Goal: Contribute content: Add original content to the website for others to see

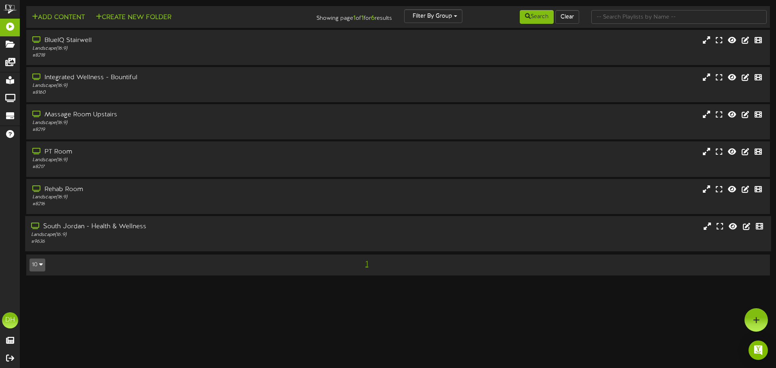
click at [207, 233] on div "Landscape ( 16:9 )" at bounding box center [180, 234] width 299 height 7
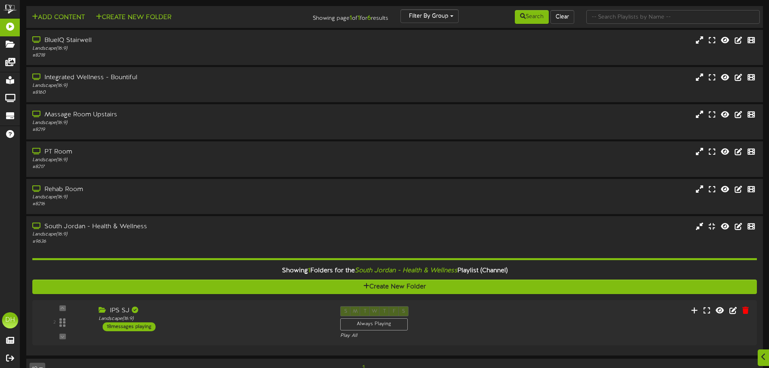
scroll to position [20, 0]
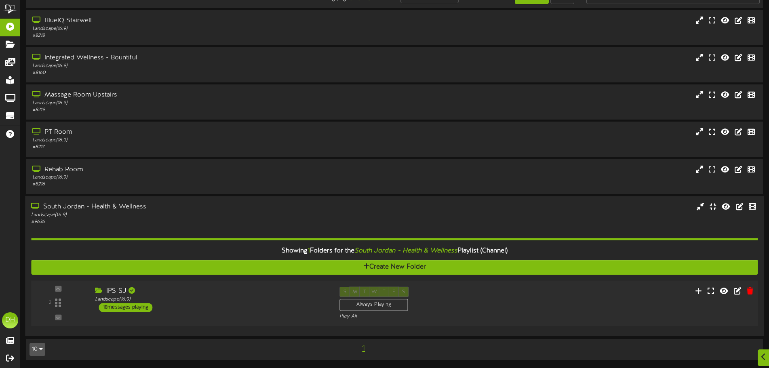
click at [78, 307] on div "2" at bounding box center [58, 303] width 49 height 33
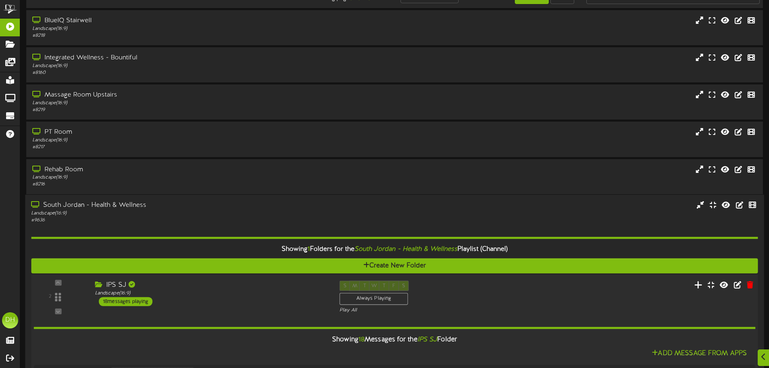
click at [701, 287] on icon at bounding box center [699, 284] width 8 height 9
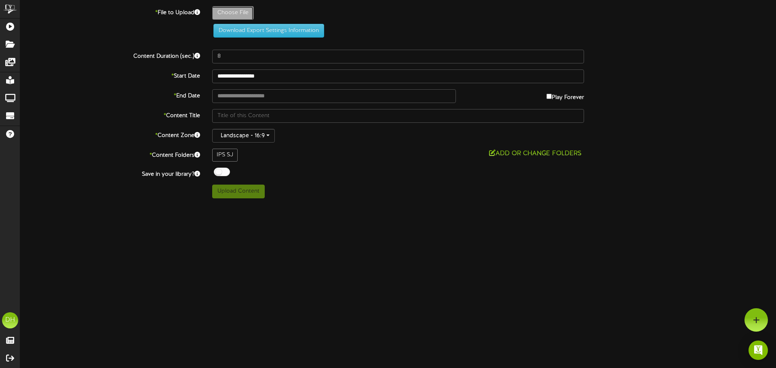
type input "**********"
type input "IMG_2179"
click at [130, 31] on div "Download Export Settings Information" at bounding box center [398, 22] width 780 height 32
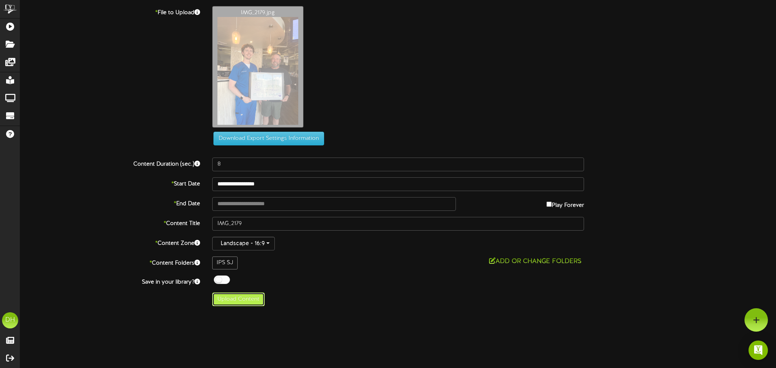
click at [233, 301] on button "Upload Content" at bounding box center [238, 300] width 53 height 14
type input "**********"
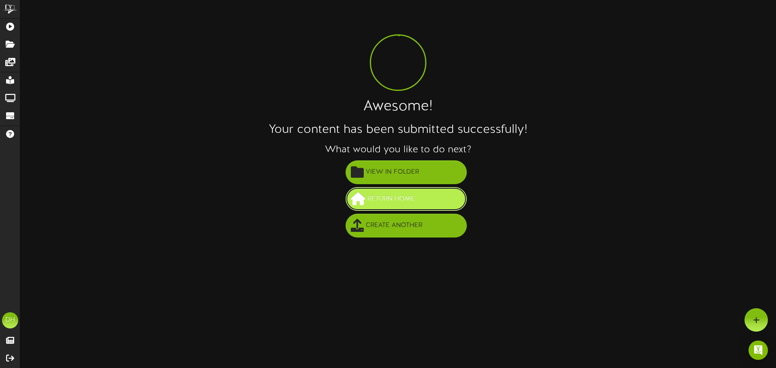
click at [391, 196] on span "Return Home" at bounding box center [391, 198] width 52 height 13
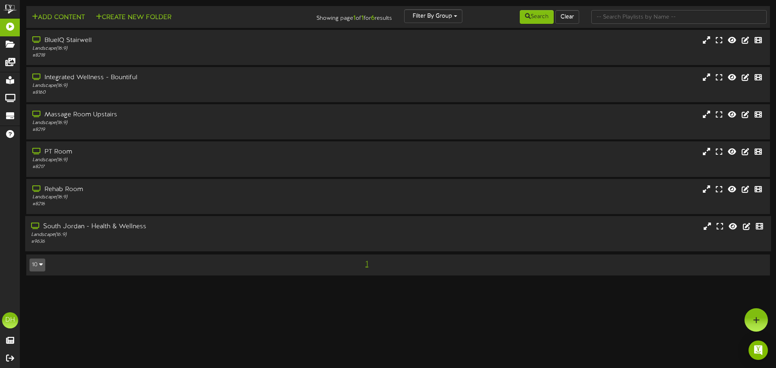
click at [184, 236] on div "Landscape ( 16:9 )" at bounding box center [180, 234] width 299 height 7
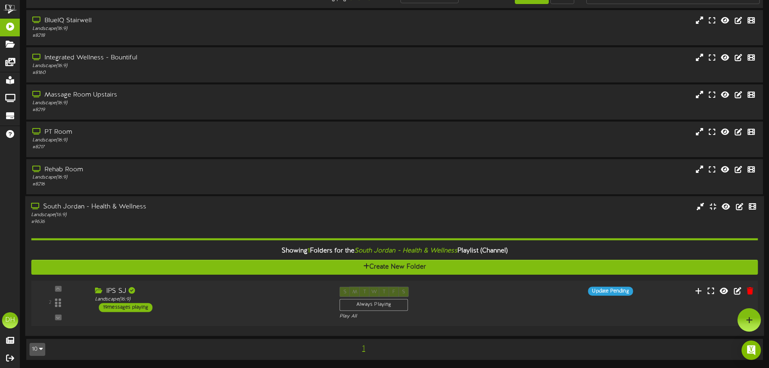
scroll to position [20, 0]
click at [170, 298] on div "Landscape ( 16:9 )" at bounding box center [211, 299] width 232 height 7
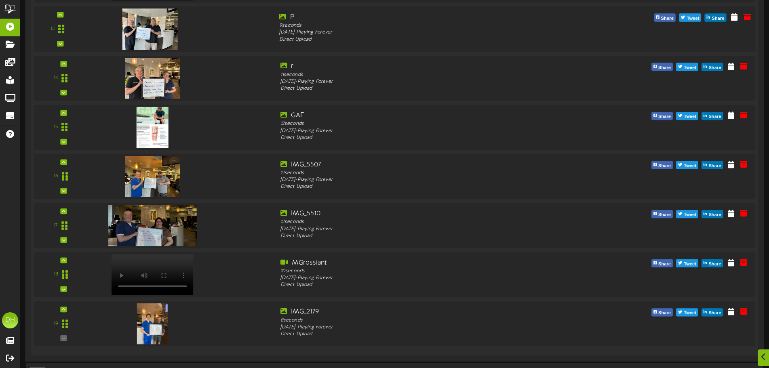
scroll to position [992, 0]
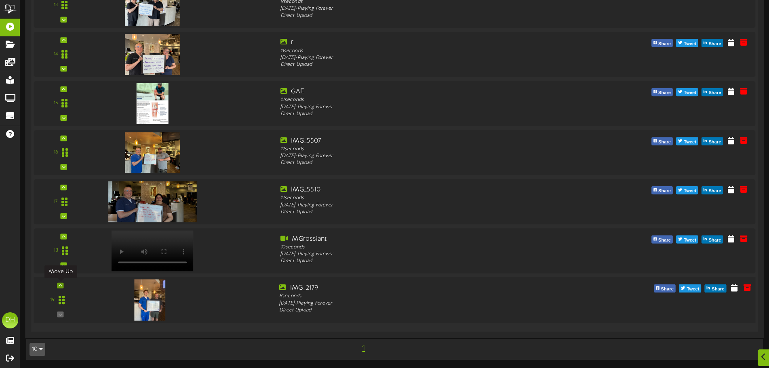
click at [59, 285] on icon at bounding box center [61, 285] width 4 height 4
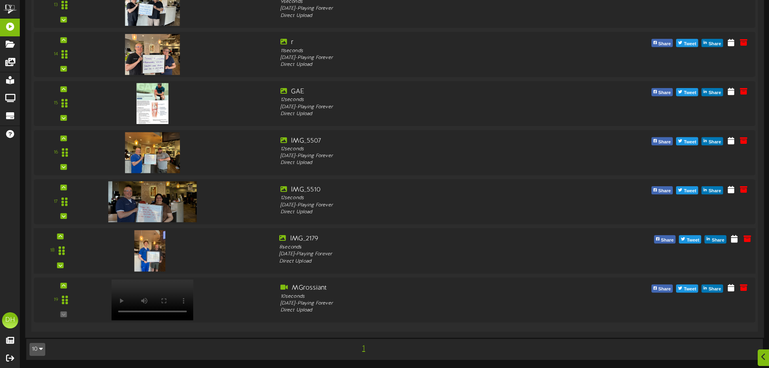
click at [114, 245] on div at bounding box center [148, 242] width 95 height 41
click at [732, 240] on icon at bounding box center [734, 238] width 8 height 9
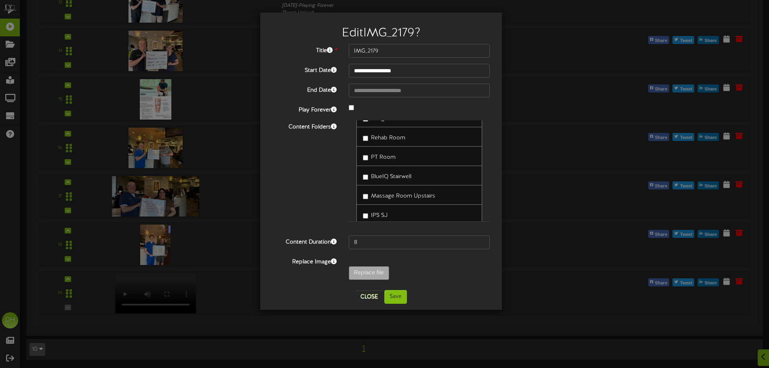
scroll to position [31, 0]
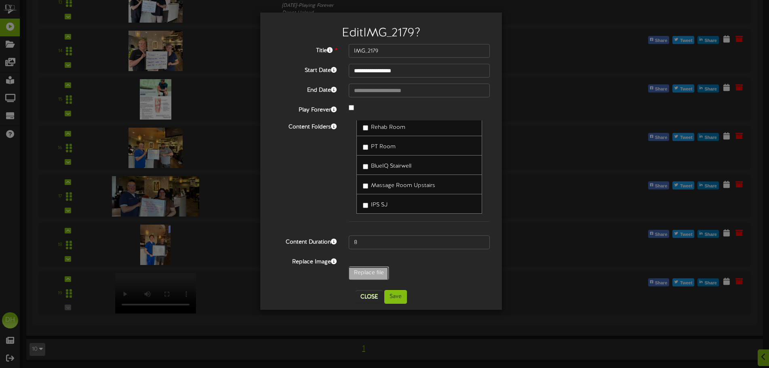
type input "**********"
click at [369, 297] on button "Close" at bounding box center [369, 297] width 27 height 13
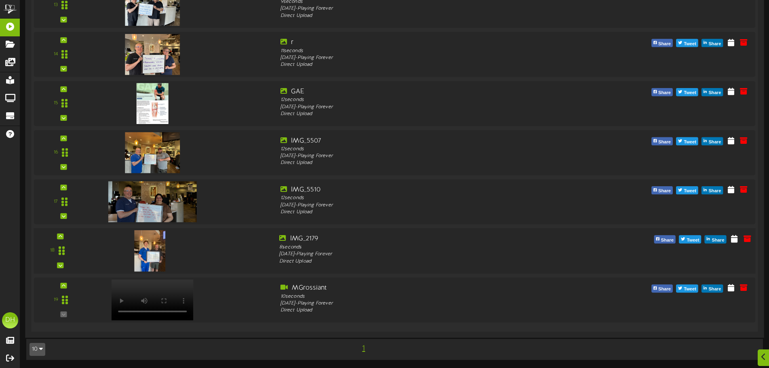
click at [172, 245] on div at bounding box center [148, 242] width 95 height 41
click at [164, 247] on div at bounding box center [148, 242] width 95 height 41
click at [736, 239] on icon at bounding box center [734, 238] width 8 height 9
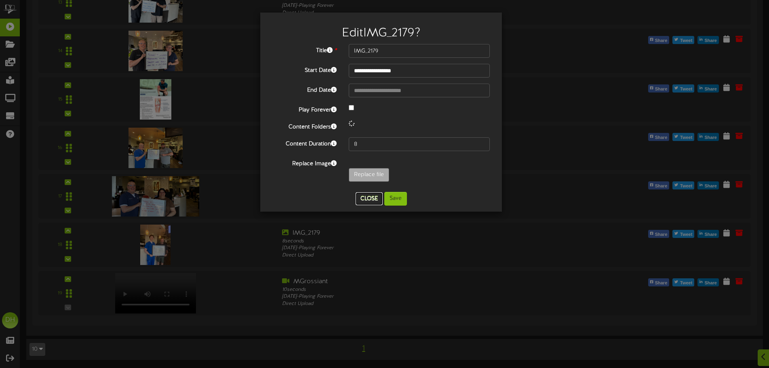
click at [378, 198] on div "**********" at bounding box center [381, 112] width 230 height 187
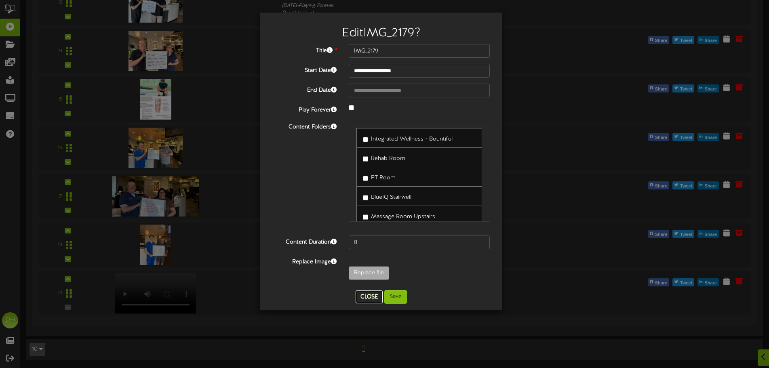
click at [379, 301] on button "Close" at bounding box center [369, 297] width 27 height 13
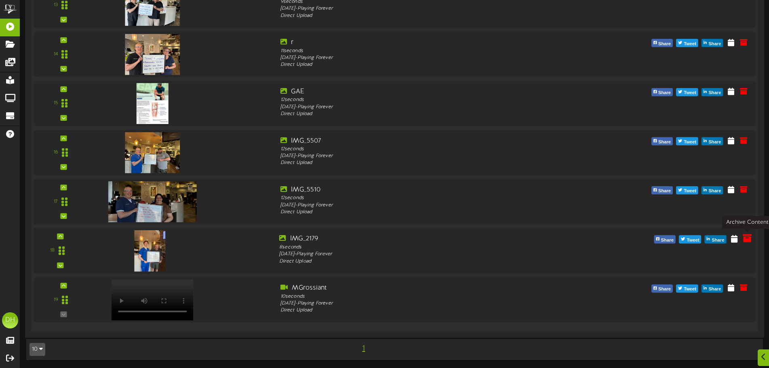
click at [745, 239] on icon at bounding box center [747, 238] width 9 height 9
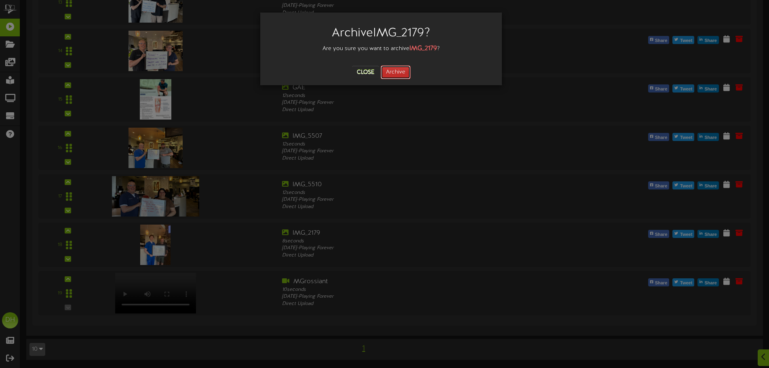
click at [399, 71] on button "Archive" at bounding box center [396, 72] width 30 height 14
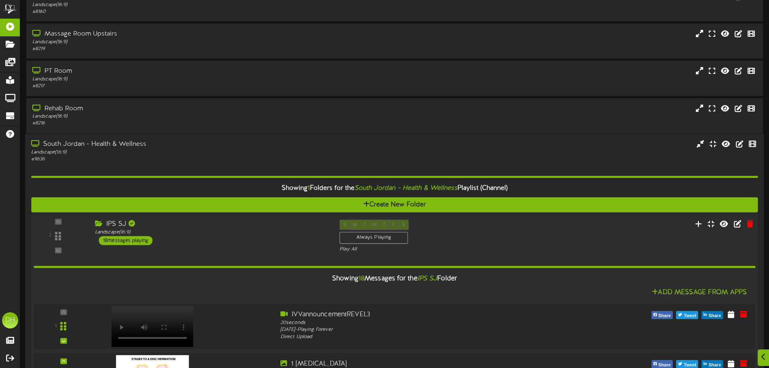
scroll to position [121, 0]
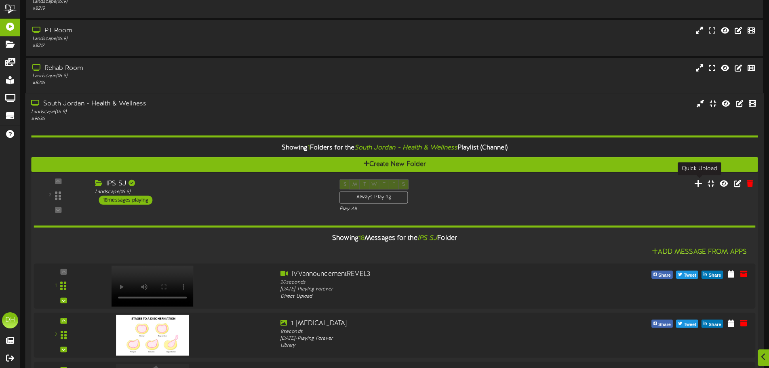
click at [701, 186] on icon at bounding box center [699, 183] width 8 height 9
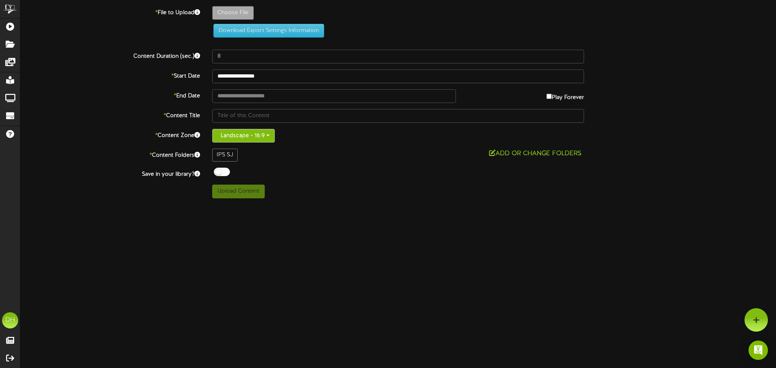
click at [245, 133] on button "Landscape - 16:9" at bounding box center [243, 136] width 63 height 14
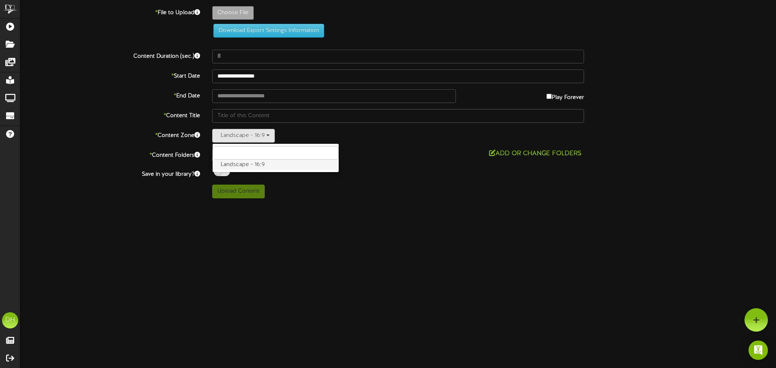
click at [249, 169] on label "Landscape - 16:9" at bounding box center [276, 165] width 126 height 11
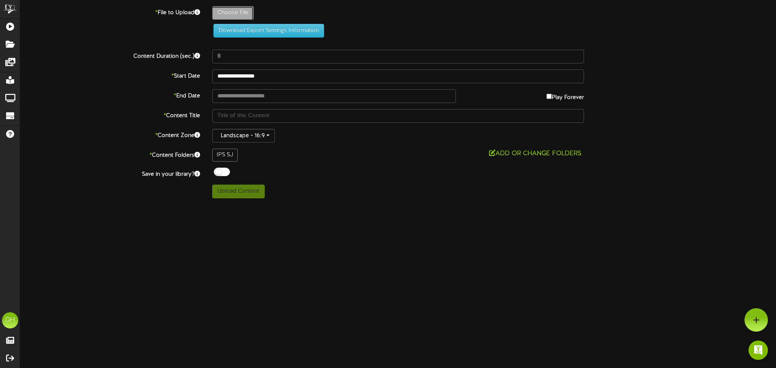
type input "**********"
type input "IMG_2179"
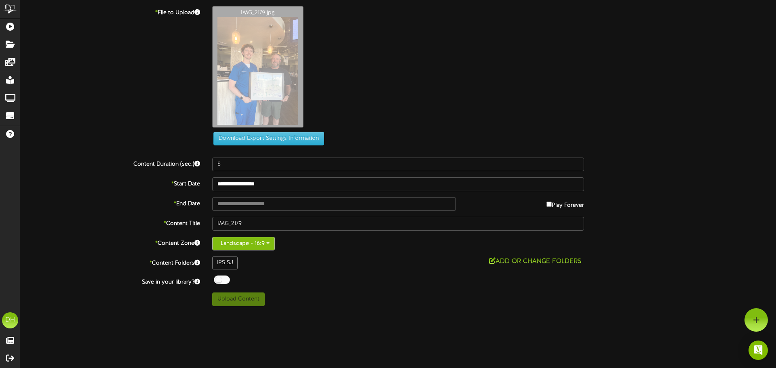
click at [249, 242] on button "Landscape - 16:9" at bounding box center [243, 244] width 63 height 14
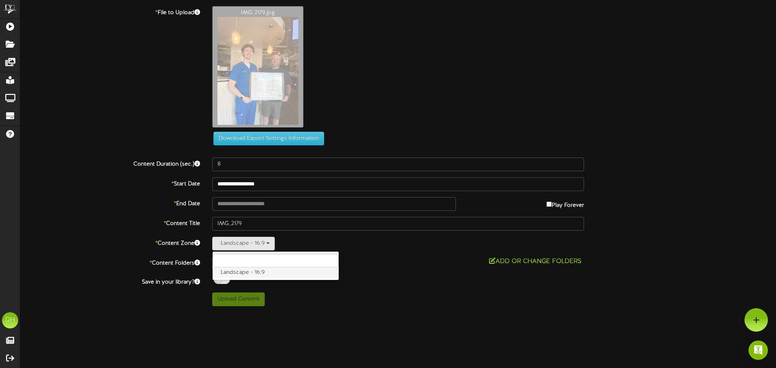
click at [266, 274] on label "Landscape - 16:9" at bounding box center [276, 273] width 126 height 11
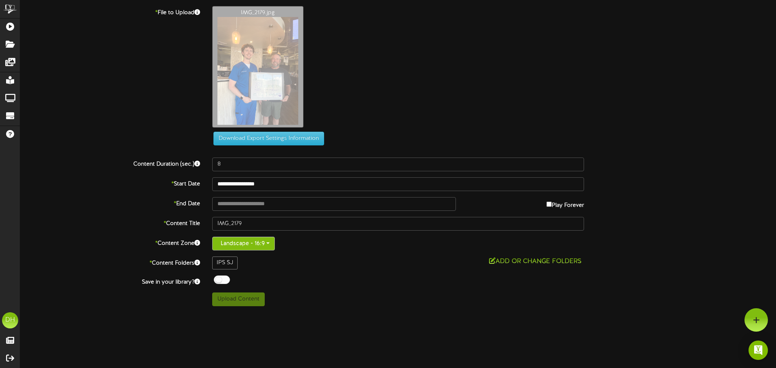
click at [245, 243] on button "Landscape - 16:9" at bounding box center [243, 244] width 63 height 14
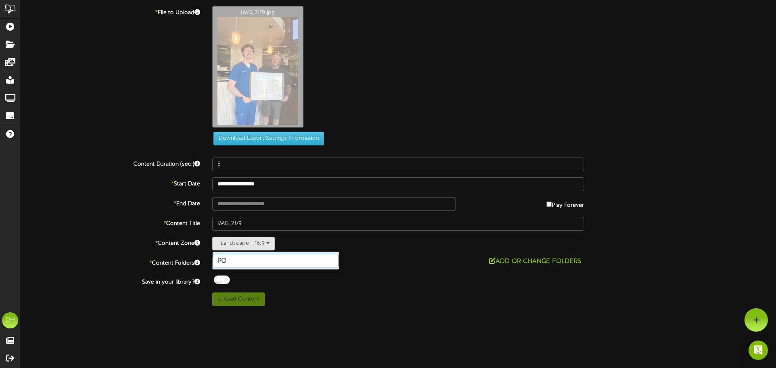
type input "p"
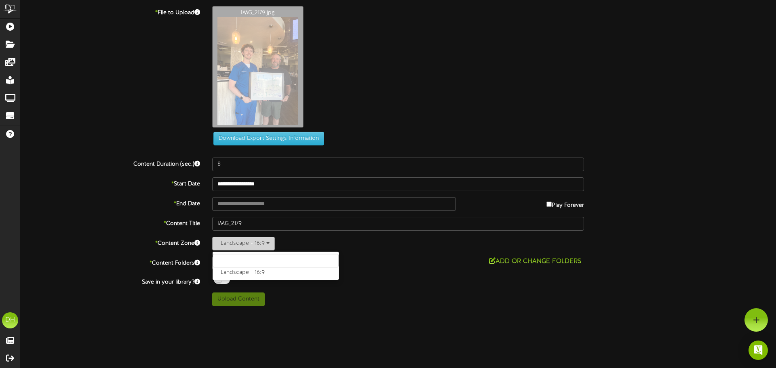
click at [263, 240] on button "Landscape - 16:9" at bounding box center [243, 244] width 63 height 14
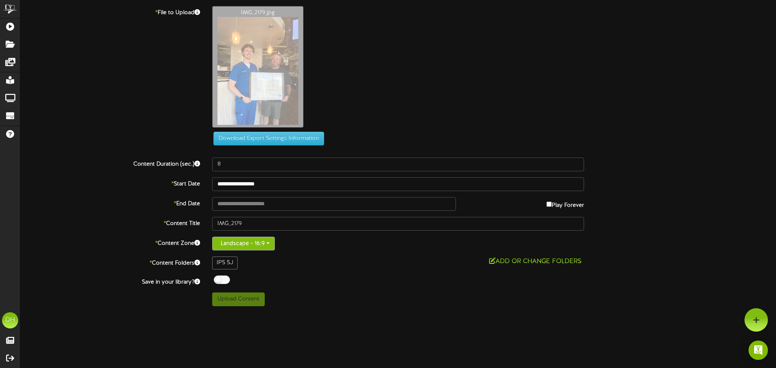
click at [267, 246] on button "Landscape - 16:9" at bounding box center [243, 244] width 63 height 14
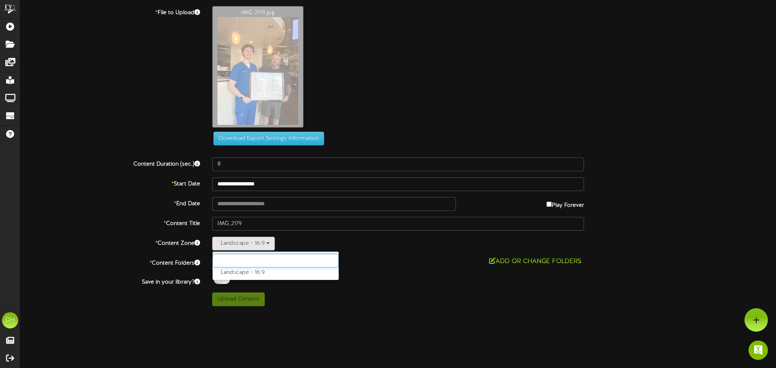
click at [253, 259] on input "text" at bounding box center [276, 261] width 126 height 14
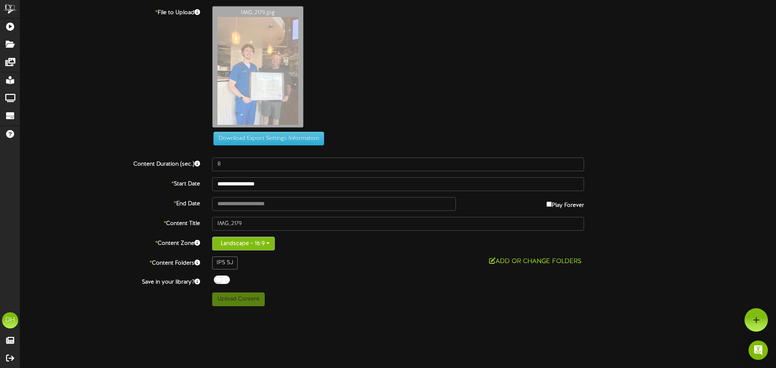
click at [251, 248] on button "Landscape - 16:9" at bounding box center [243, 244] width 63 height 14
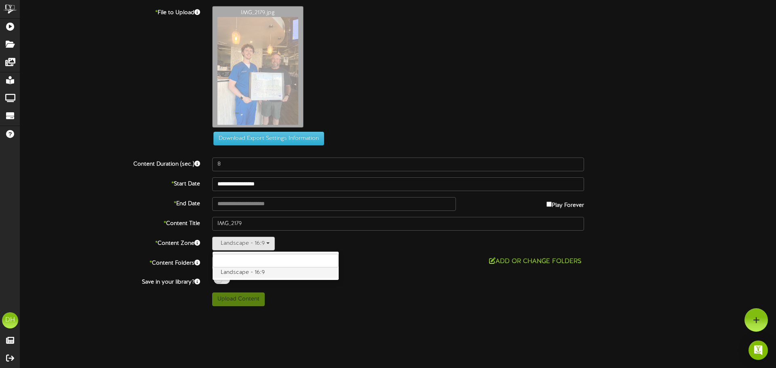
click at [261, 269] on label "Landscape - 16:9" at bounding box center [276, 273] width 126 height 11
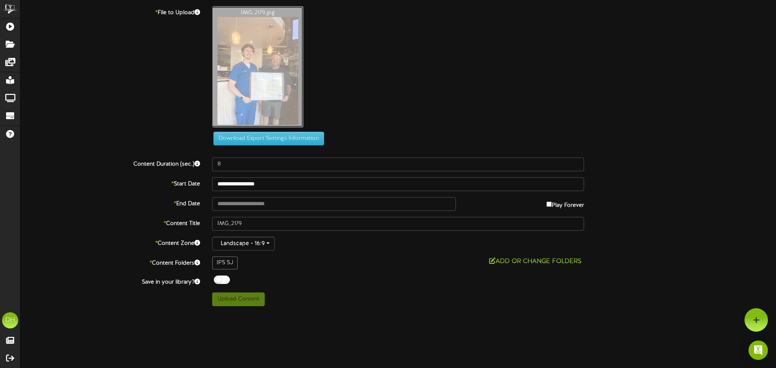
click at [255, 245] on button "Landscape - 16:9" at bounding box center [243, 244] width 63 height 14
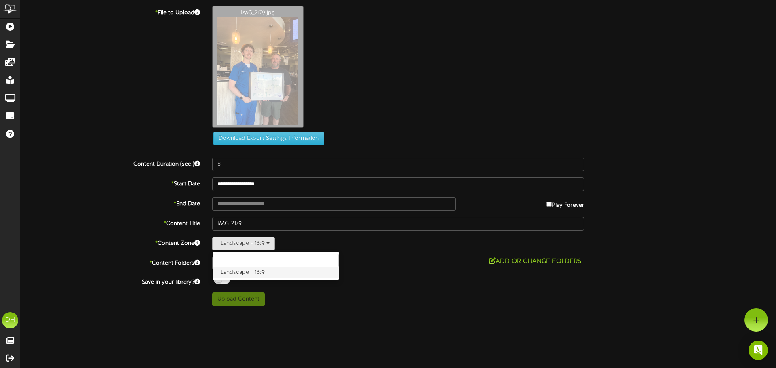
click at [244, 270] on label "Landscape - 16:9" at bounding box center [276, 273] width 126 height 11
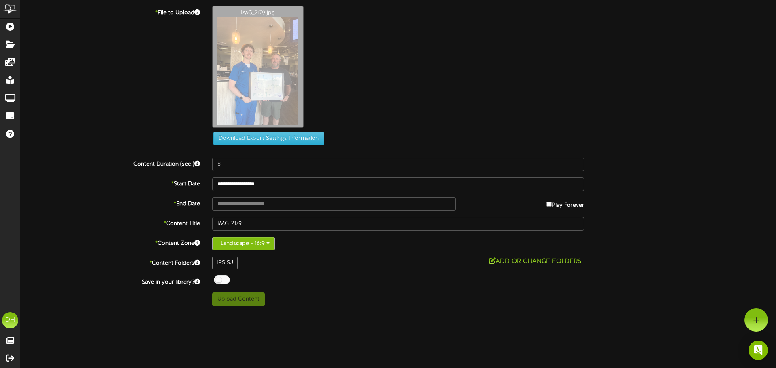
click at [264, 247] on button "Landscape - 16:9" at bounding box center [243, 244] width 63 height 14
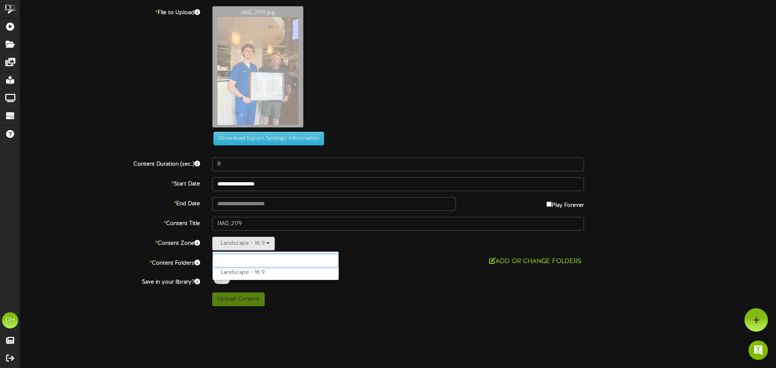
click at [259, 263] on input "text" at bounding box center [276, 261] width 126 height 14
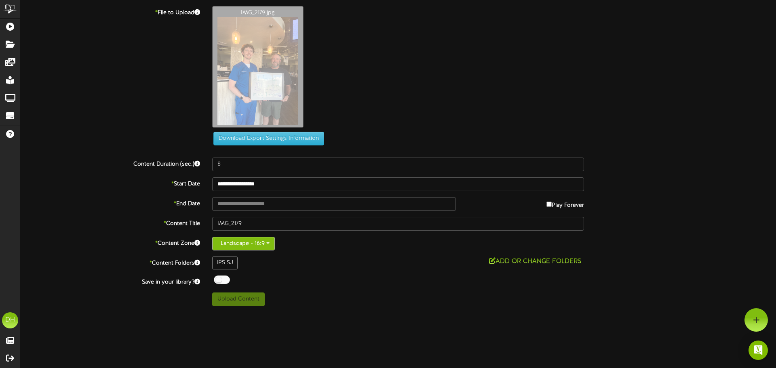
click at [245, 239] on button "Landscape - 16:9" at bounding box center [243, 244] width 63 height 14
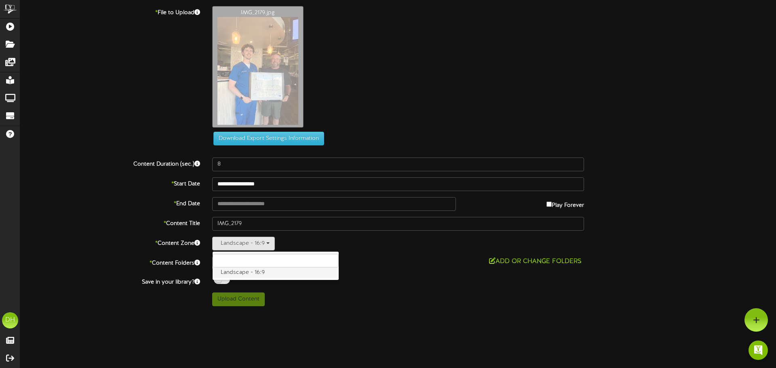
click at [253, 277] on label "Landscape - 16:9" at bounding box center [276, 273] width 126 height 11
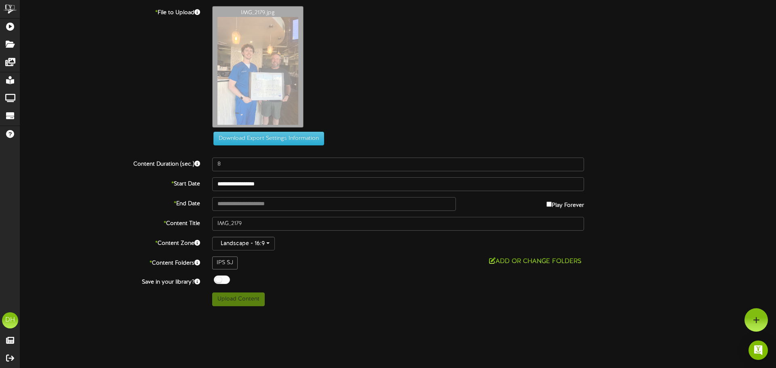
click at [233, 263] on div "IPS SJ" at bounding box center [224, 263] width 25 height 13
click at [222, 261] on div "IPS SJ" at bounding box center [224, 263] width 25 height 13
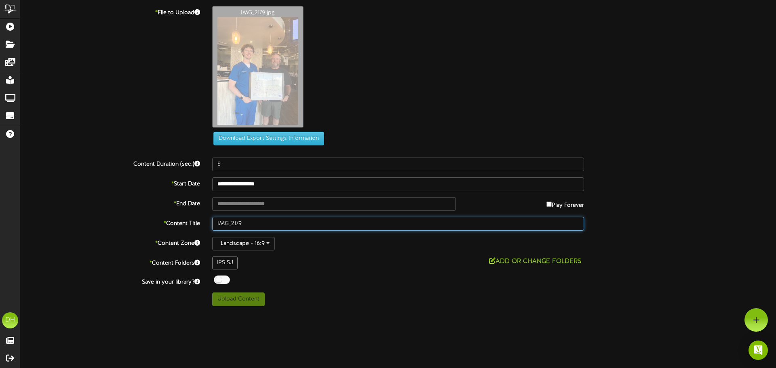
click at [236, 218] on input "IMG_2179" at bounding box center [398, 224] width 372 height 14
click at [281, 219] on input "IMG_2179" at bounding box center [398, 224] width 372 height 14
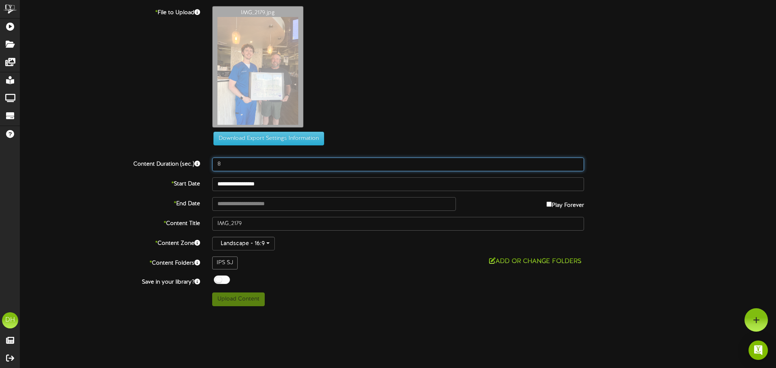
click at [263, 168] on input "8" at bounding box center [398, 165] width 372 height 14
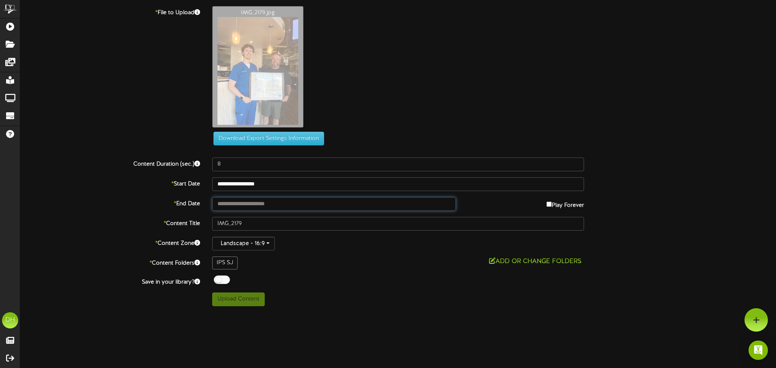
click at [343, 202] on input "text" at bounding box center [334, 204] width 244 height 14
type input "**********"
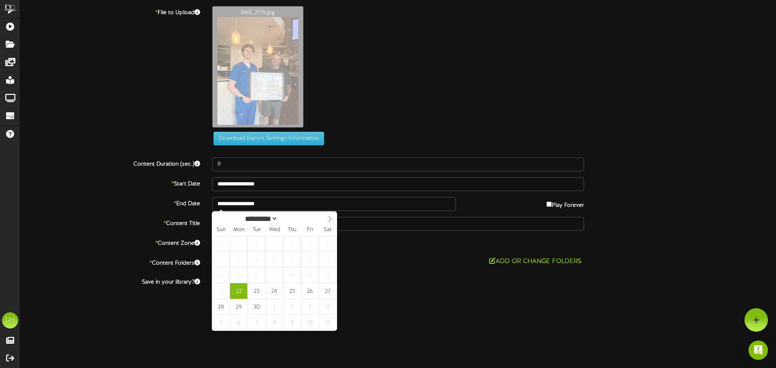
click at [395, 263] on div "Add or Change Folders" at bounding box center [398, 262] width 372 height 10
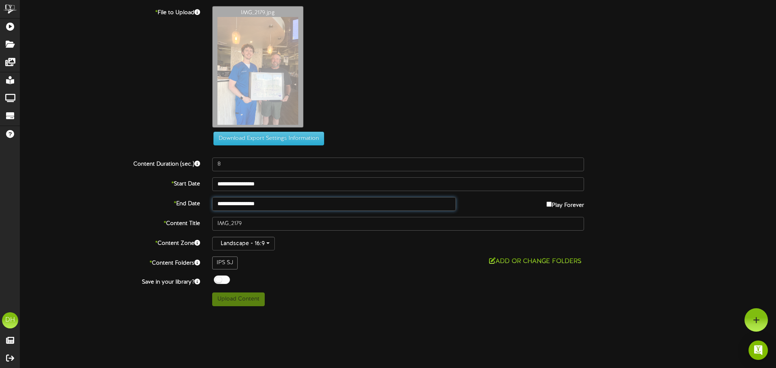
click at [272, 206] on input "**********" at bounding box center [334, 204] width 244 height 14
type input "**********"
click at [227, 280] on div at bounding box center [222, 280] width 16 height 8
click at [222, 279] on div at bounding box center [222, 280] width 16 height 8
click at [259, 248] on button "Landscape - 16:9" at bounding box center [243, 244] width 63 height 14
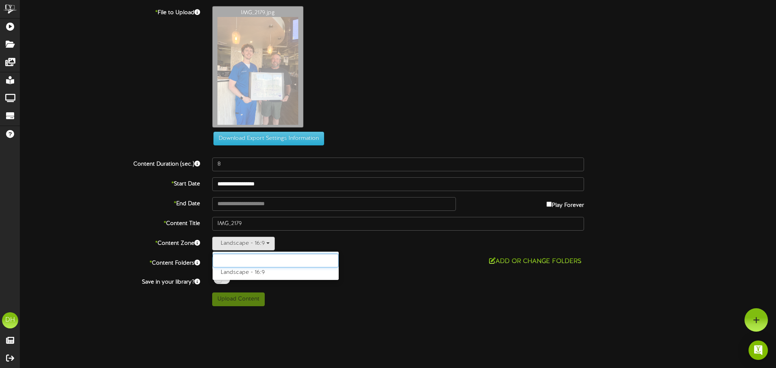
click at [253, 259] on input "text" at bounding box center [276, 261] width 126 height 14
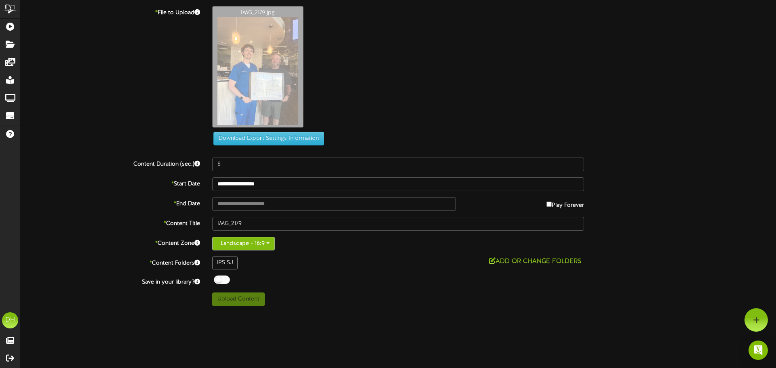
click at [251, 245] on button "Landscape - 16:9" at bounding box center [243, 244] width 63 height 14
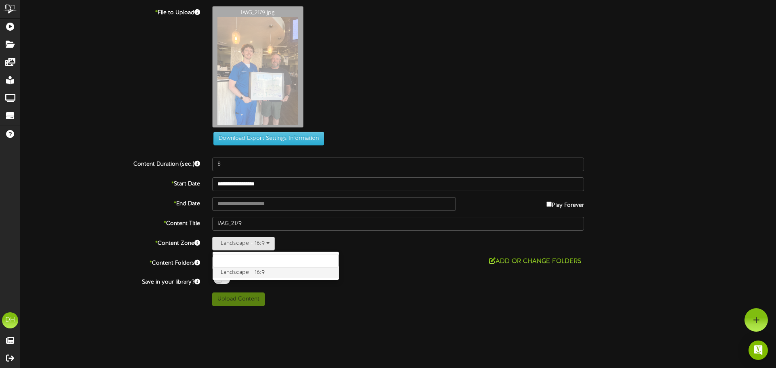
click at [253, 277] on label "Landscape - 16:9" at bounding box center [276, 273] width 126 height 11
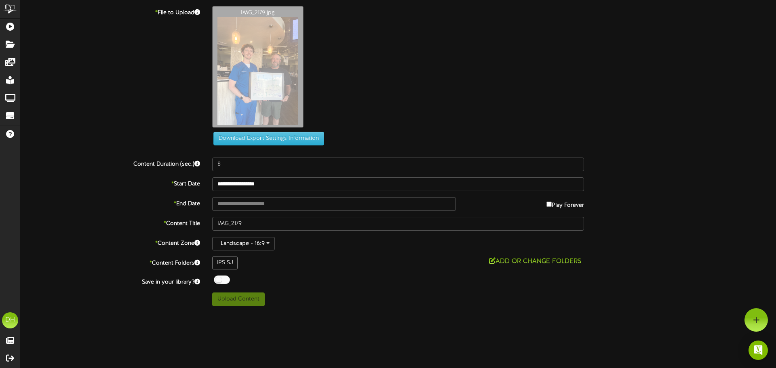
click at [255, 274] on div "**********" at bounding box center [398, 156] width 756 height 300
click at [255, 240] on button "Landscape - 16:9" at bounding box center [243, 244] width 63 height 14
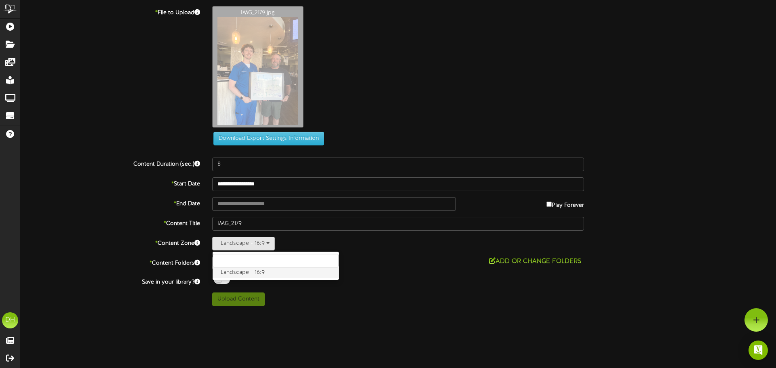
click at [276, 272] on label "Landscape - 16:9" at bounding box center [276, 273] width 126 height 11
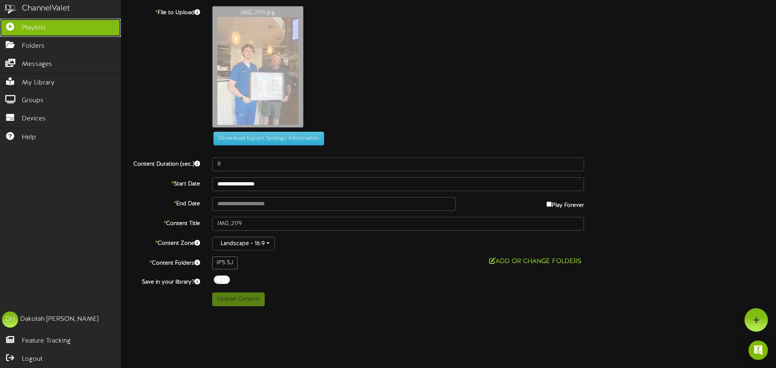
click at [40, 32] on link "Playlists" at bounding box center [60, 28] width 121 height 18
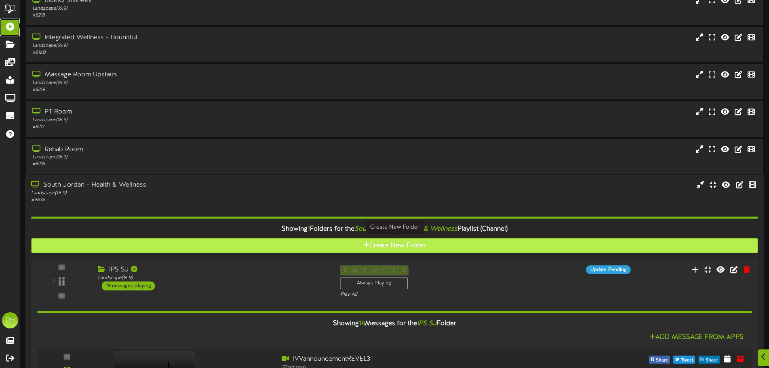
scroll to position [40, 0]
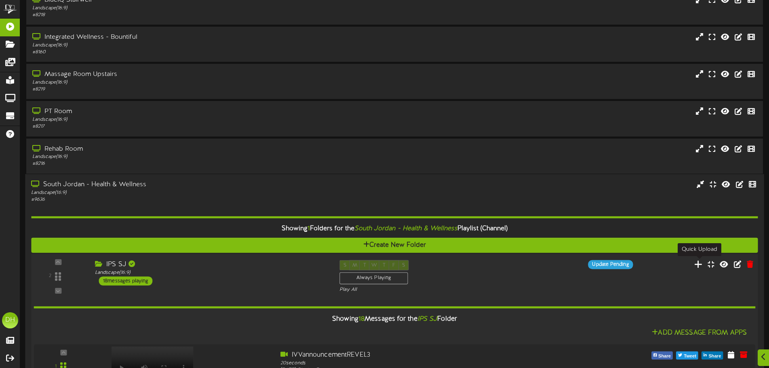
click at [699, 265] on icon at bounding box center [699, 264] width 8 height 9
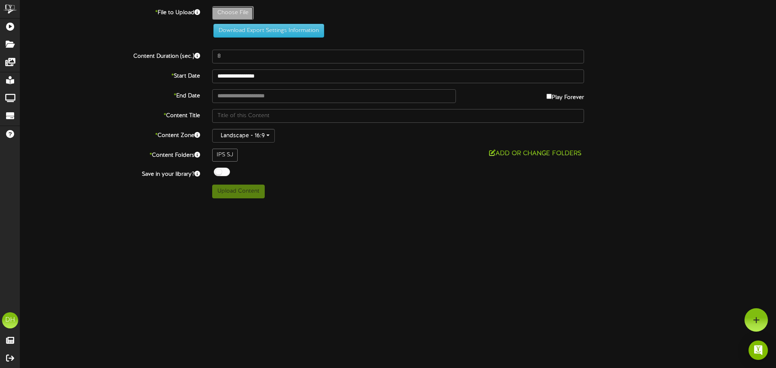
type input "**********"
type input "IMG_2179"
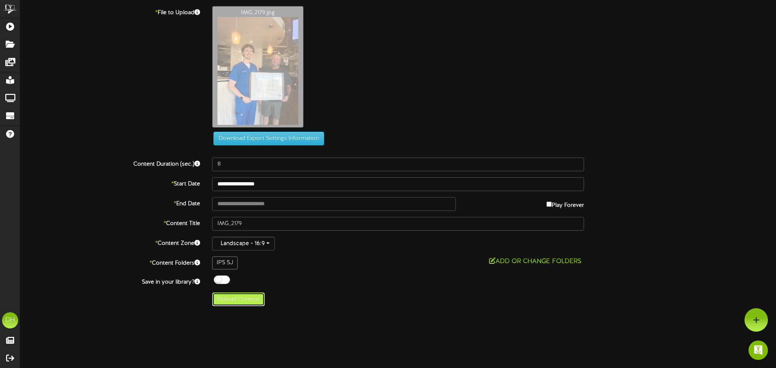
click at [242, 293] on button "Upload Content" at bounding box center [238, 300] width 53 height 14
type input "**********"
